Goal: Book appointment/travel/reservation

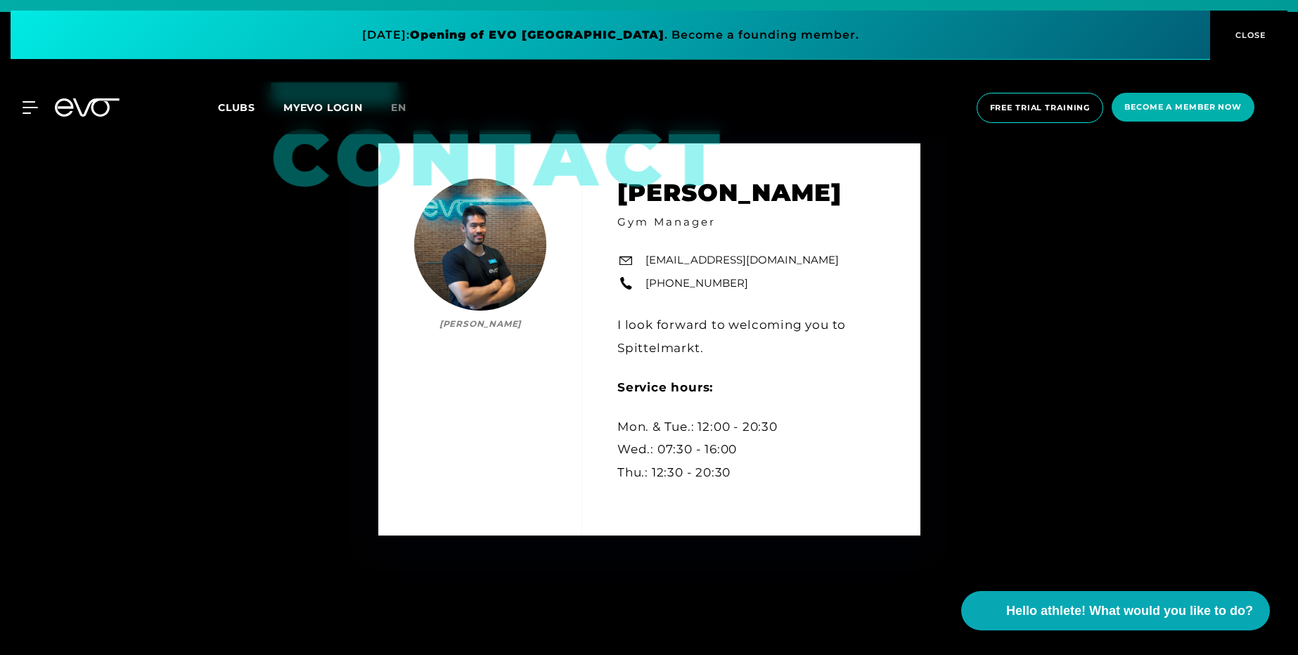
scroll to position [5652, 0]
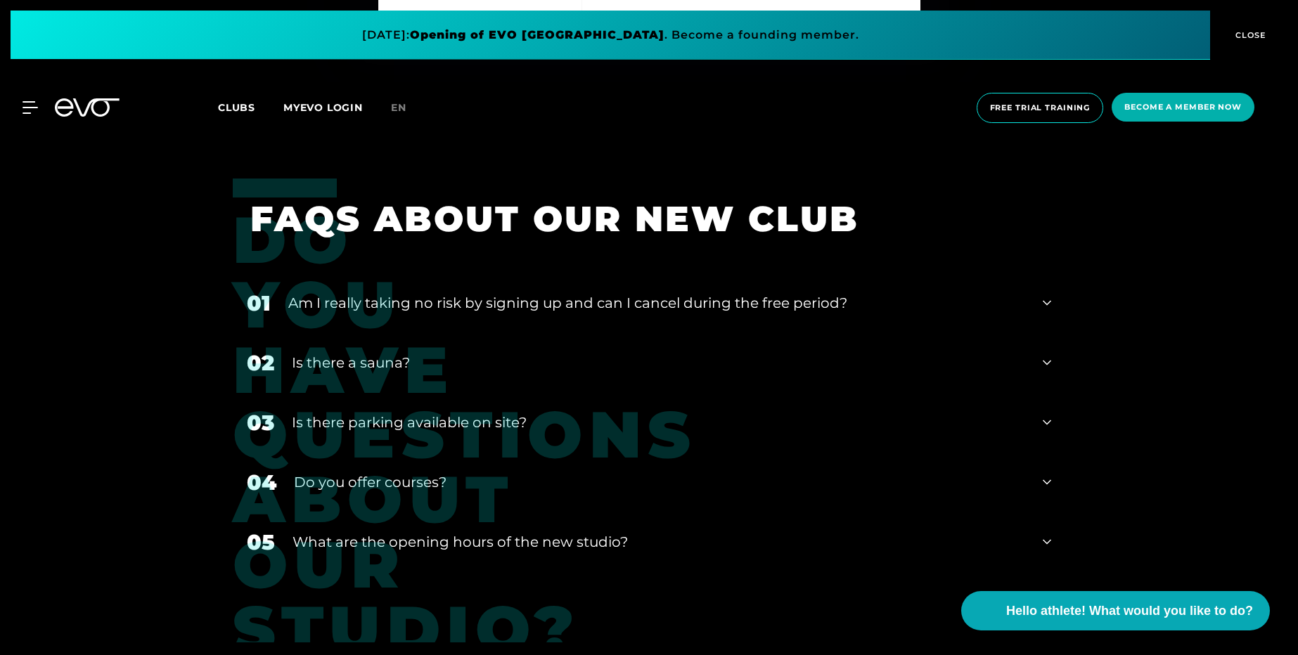
click at [1038, 363] on div "02 Is there a sauna?" at bounding box center [649, 363] width 832 height 60
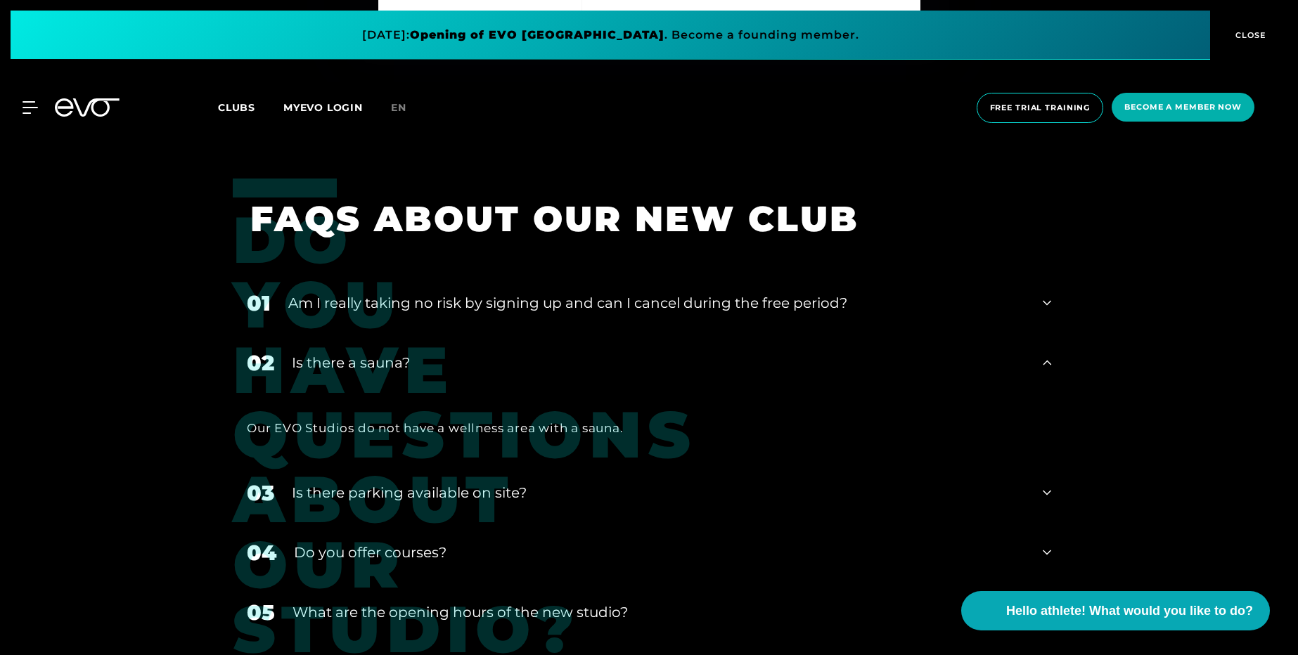
click at [659, 305] on font "Am I really taking no risk by signing up and can I cancel during the free perio…" at bounding box center [567, 303] width 559 height 17
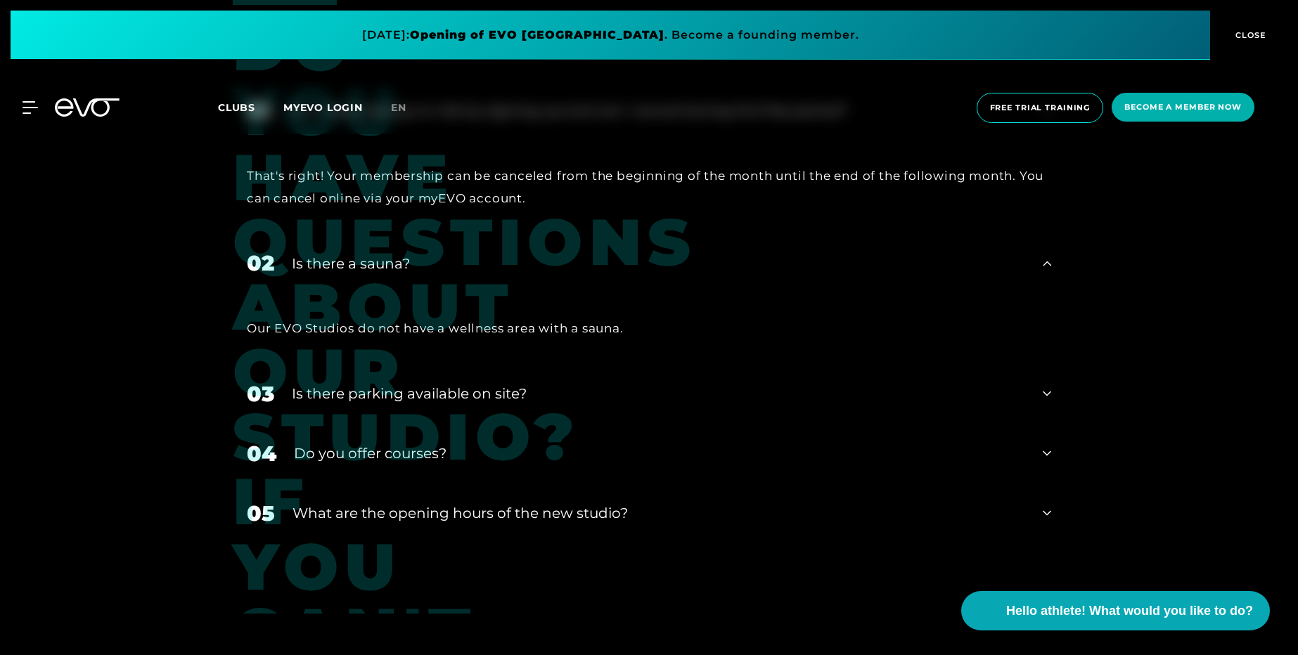
scroll to position [5905, 0]
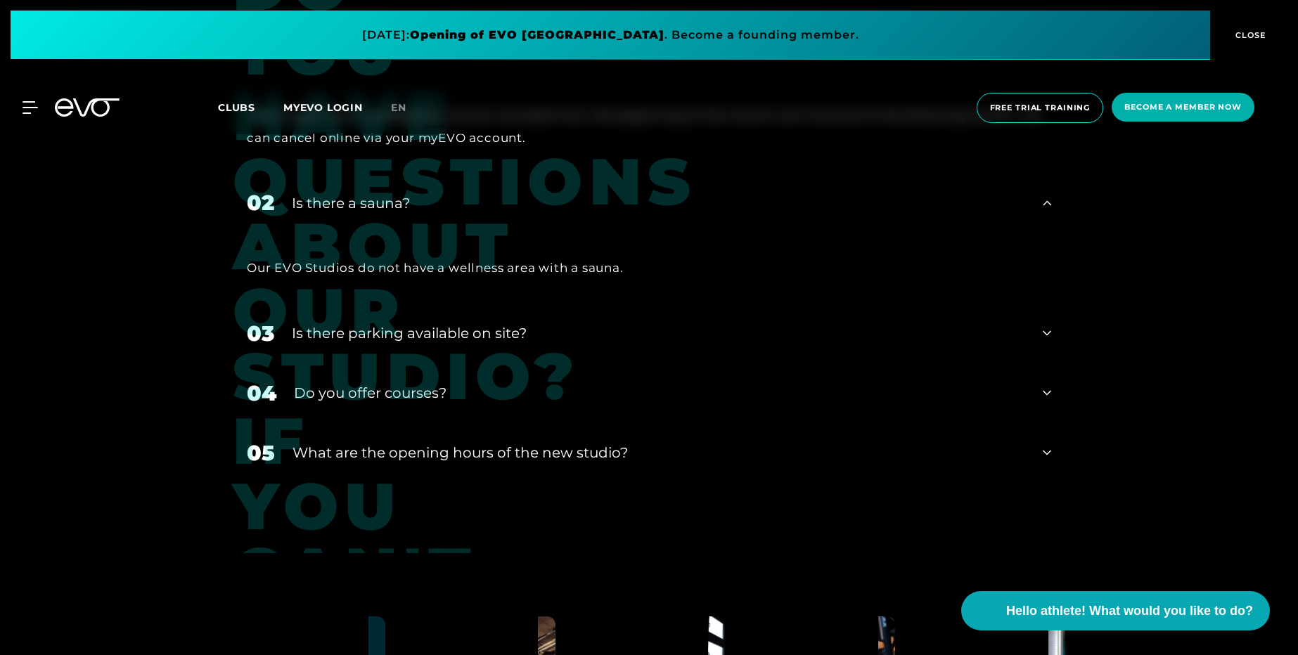
click at [419, 394] on font "Do you offer courses?" at bounding box center [370, 393] width 153 height 17
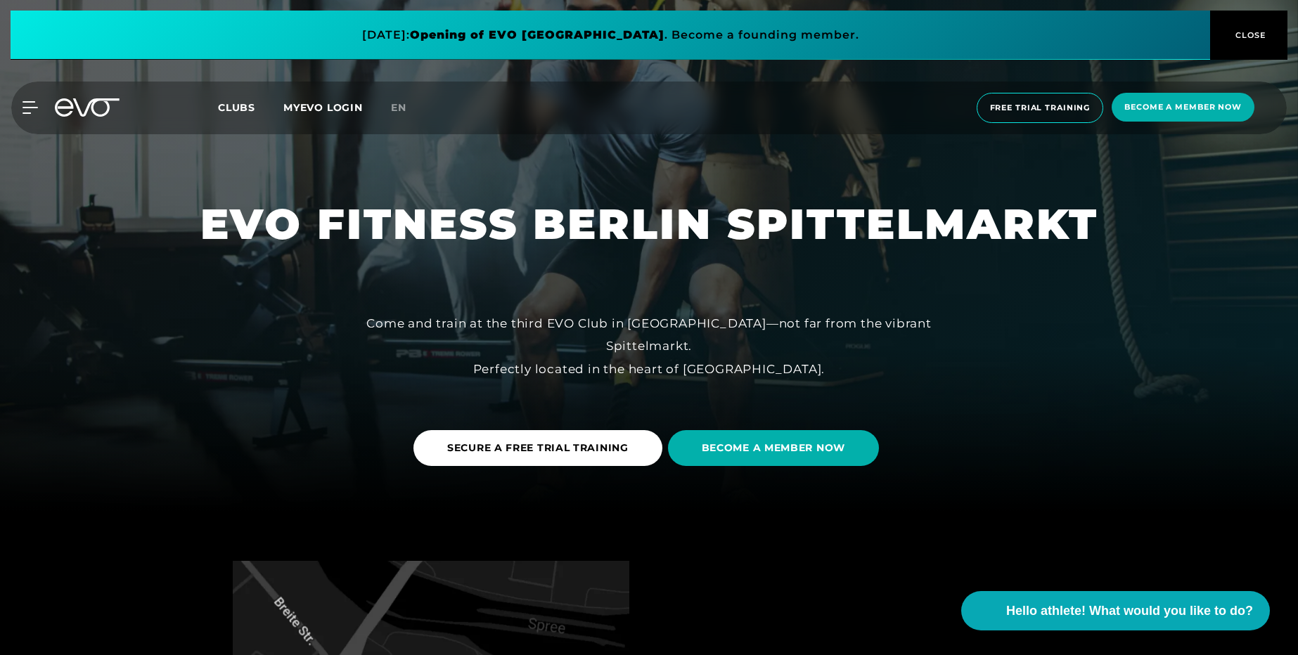
scroll to position [169, 0]
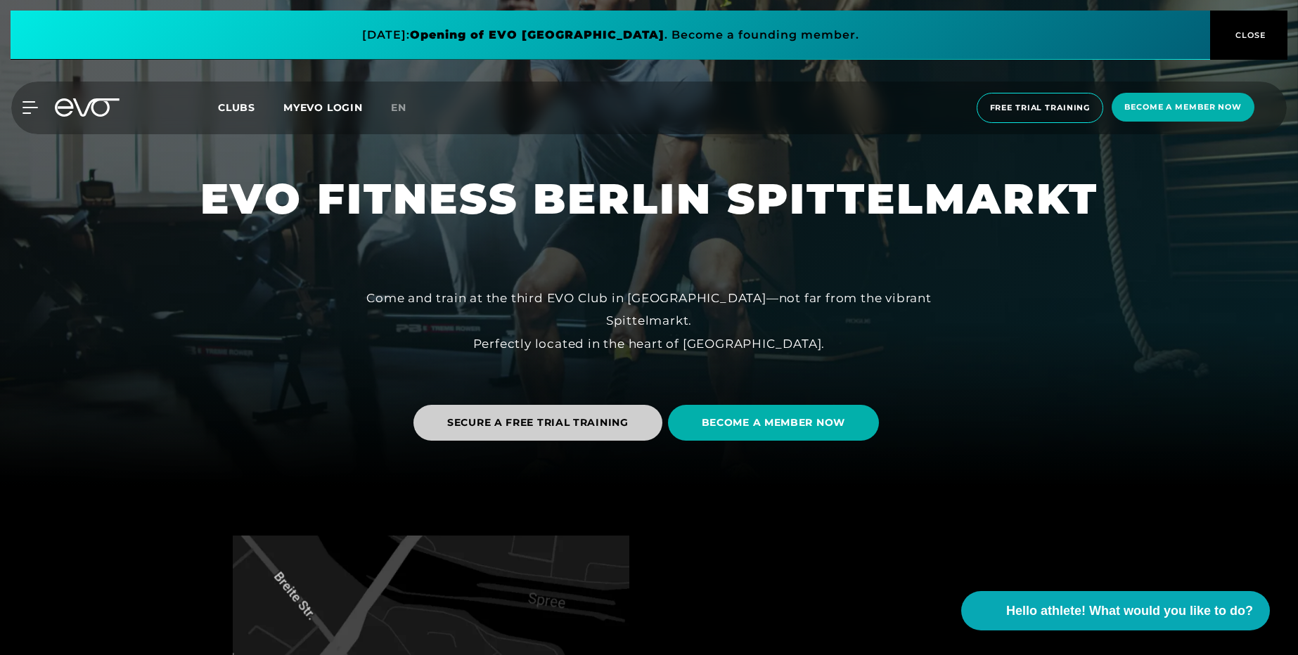
click at [532, 425] on font "SECURE A FREE TRIAL TRAINING" at bounding box center [537, 422] width 181 height 13
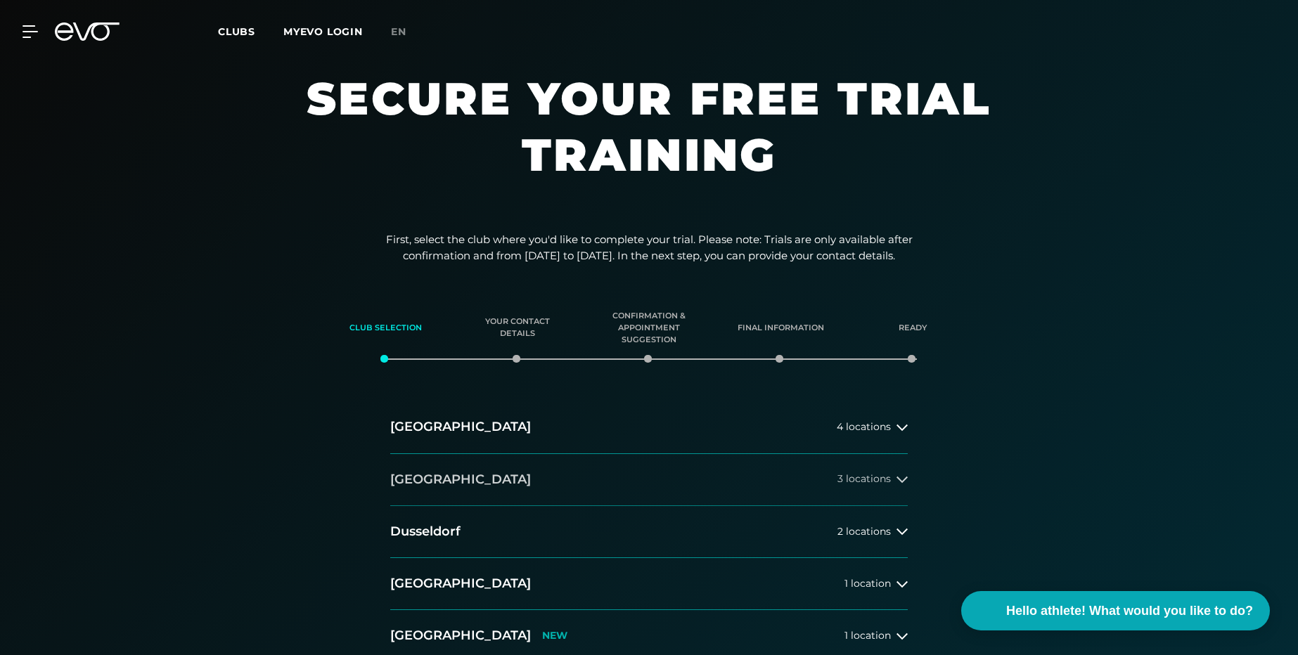
click at [502, 481] on button "[GEOGRAPHIC_DATA] 3 locations" at bounding box center [648, 480] width 517 height 52
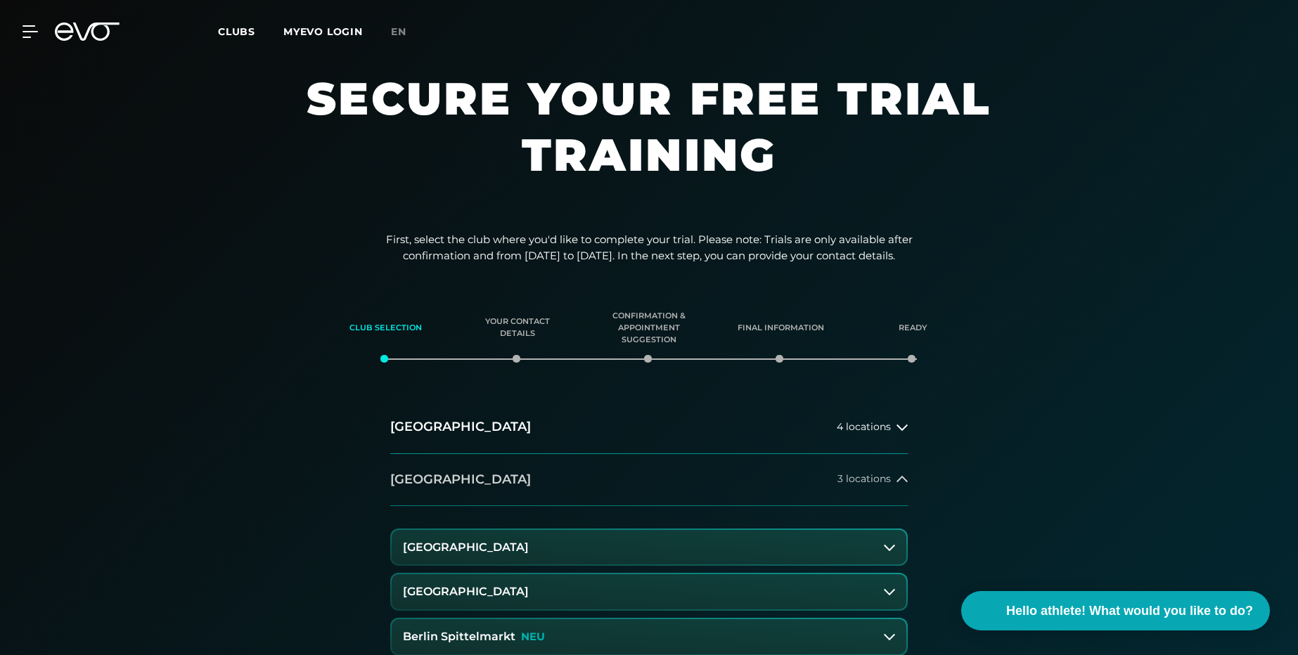
scroll to position [169, 0]
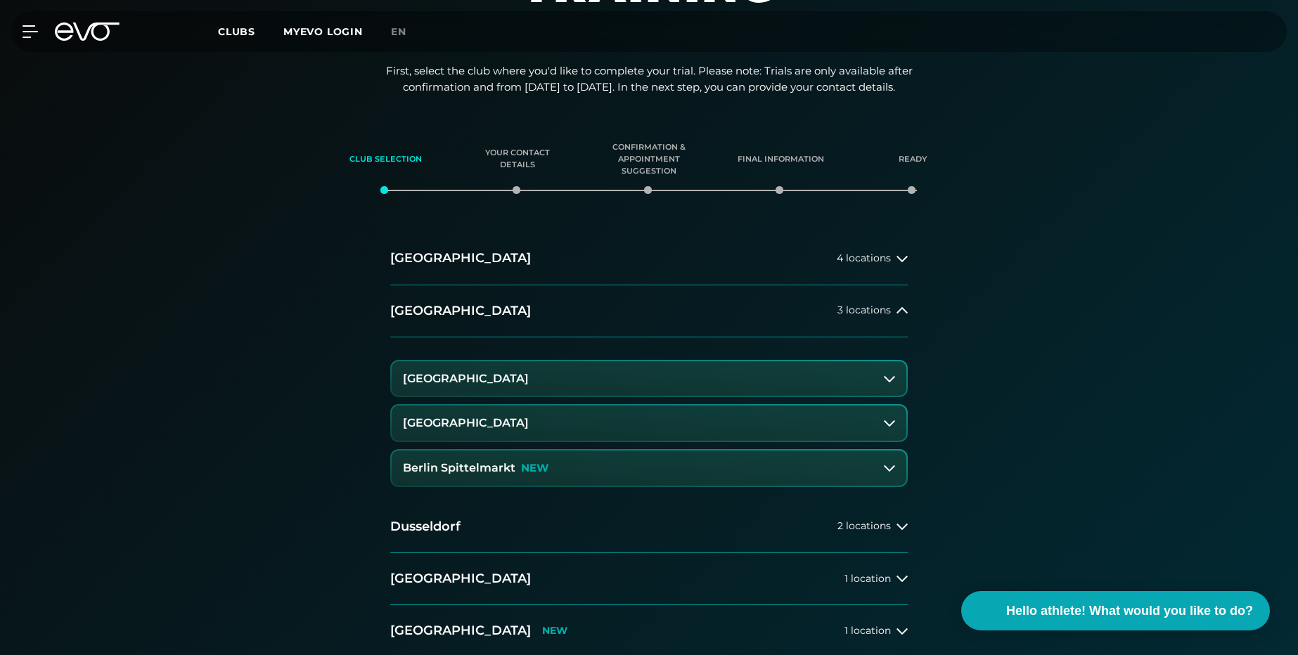
click at [503, 469] on font "Berlin Spittelmarkt" at bounding box center [459, 467] width 112 height 13
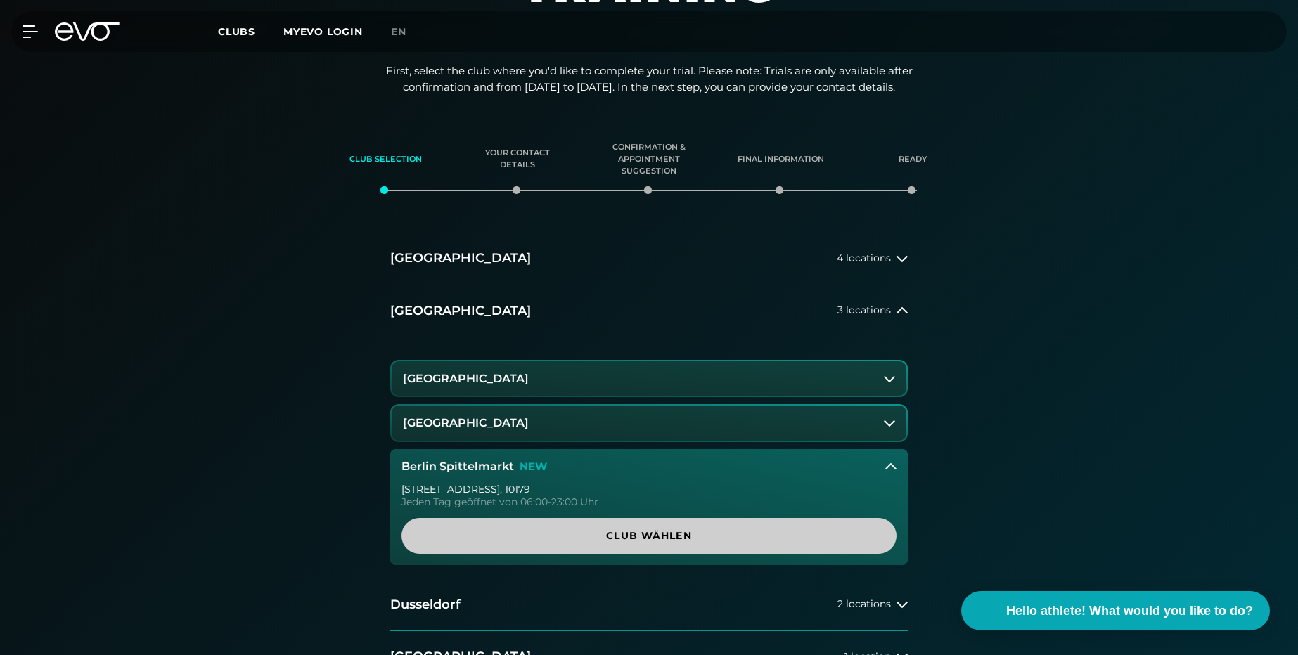
click at [586, 540] on span "Club wählen" at bounding box center [648, 536] width 427 height 15
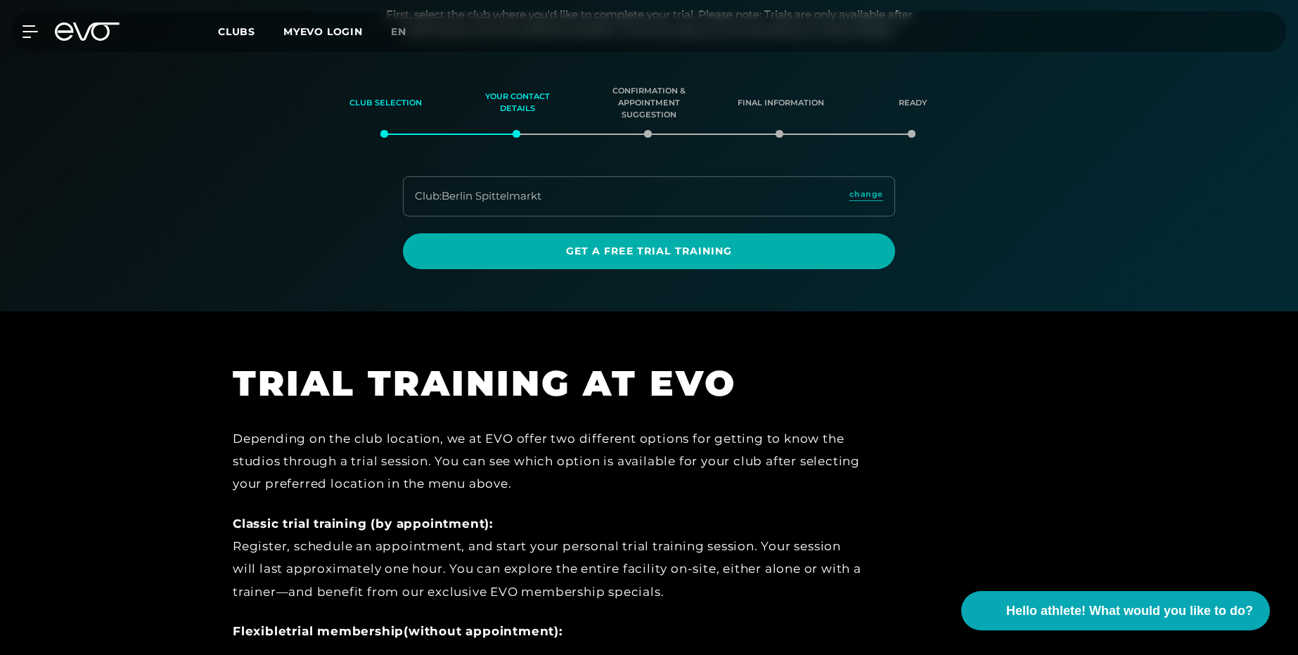
scroll to position [226, 0]
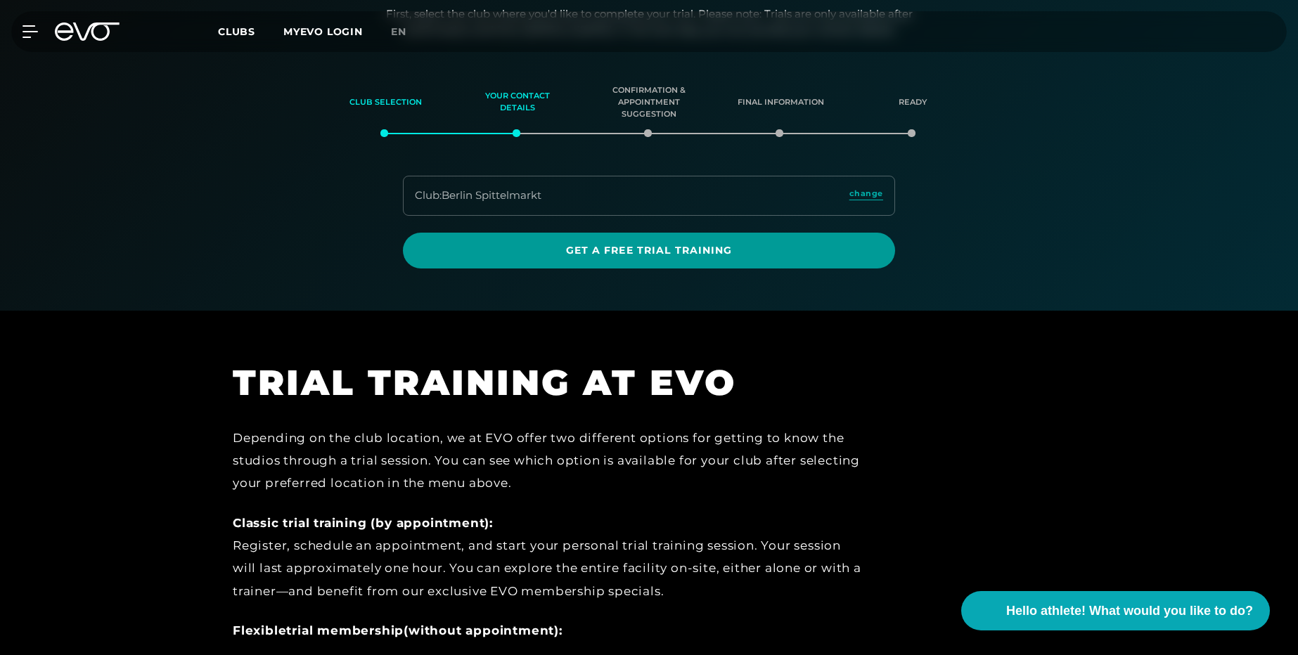
click at [590, 256] on font "Get a free trial training" at bounding box center [649, 250] width 167 height 13
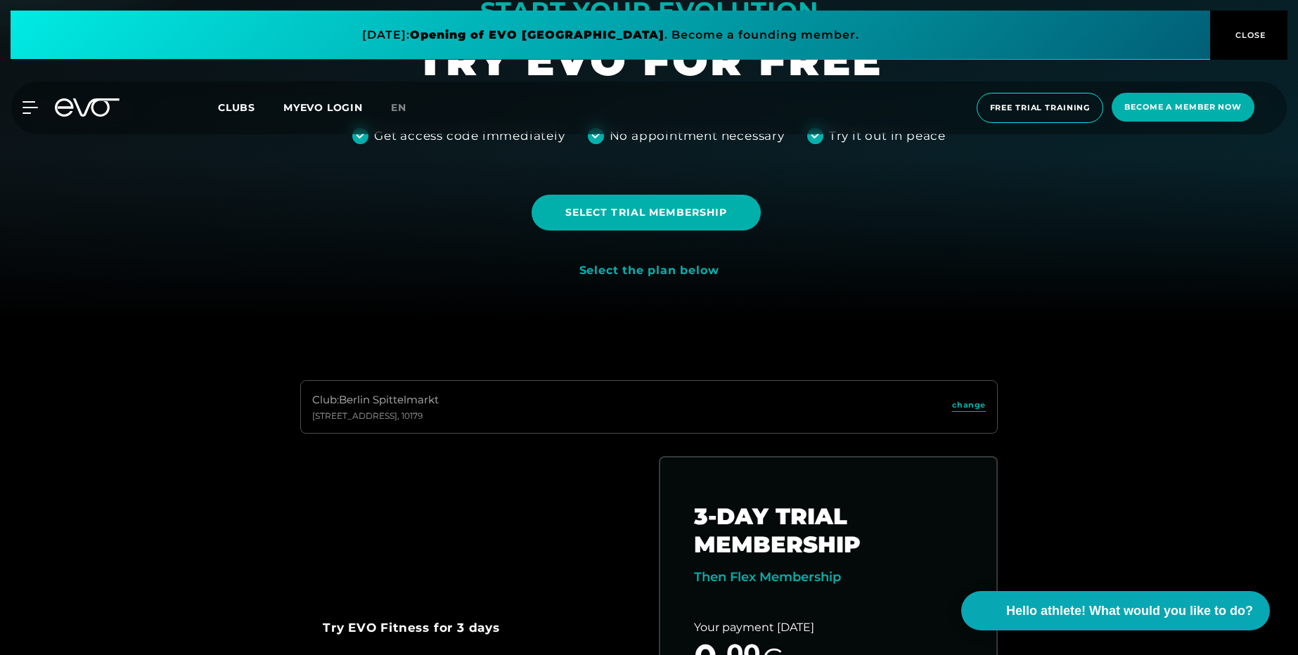
scroll to position [337, 0]
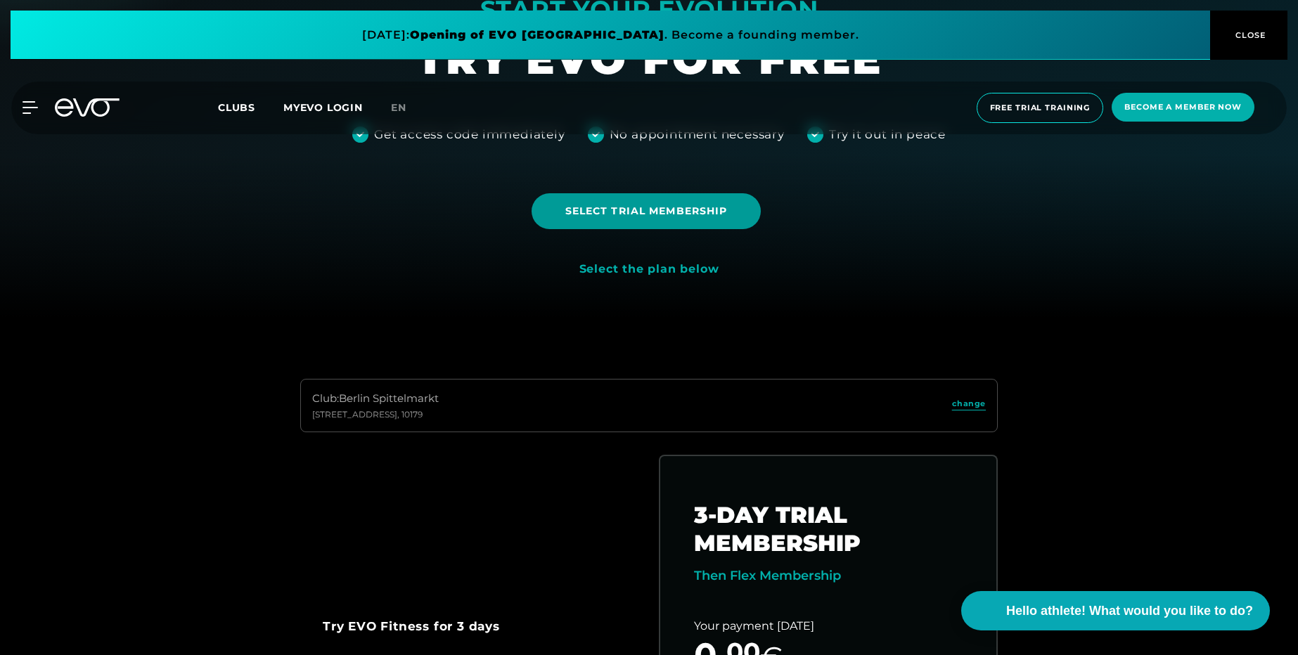
click at [662, 214] on font "Select trial membership" at bounding box center [646, 211] width 162 height 13
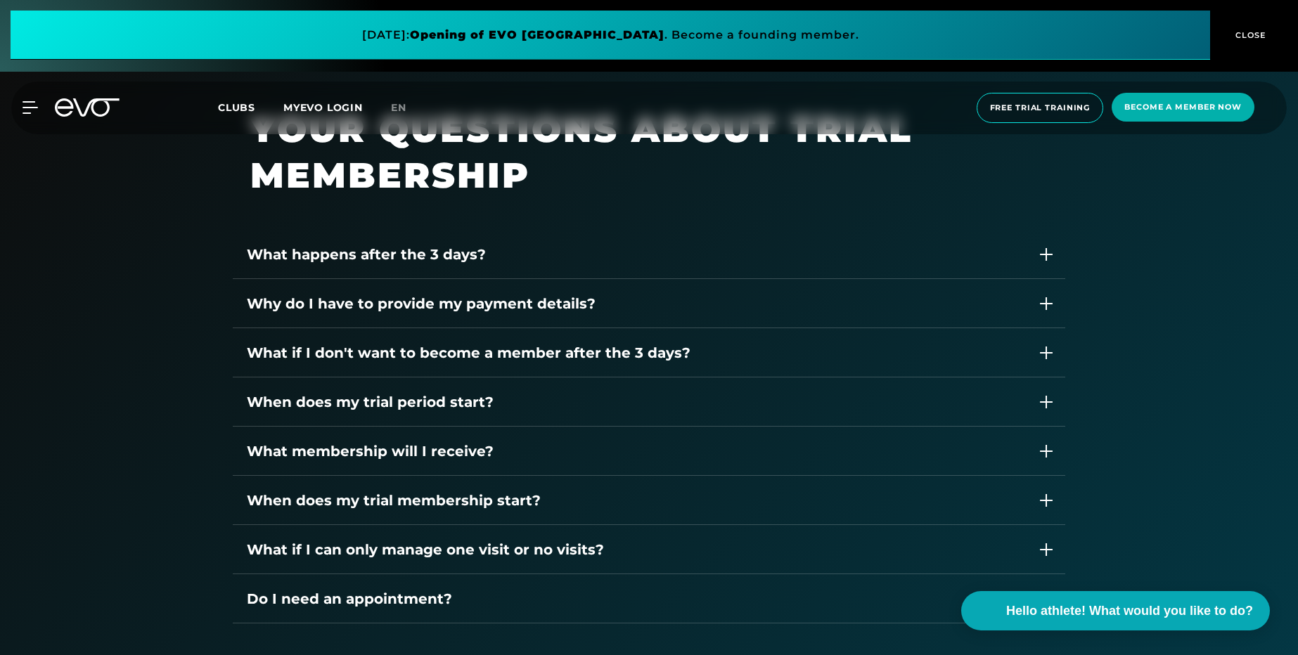
scroll to position [2100, 0]
